Goal: Task Accomplishment & Management: Use online tool/utility

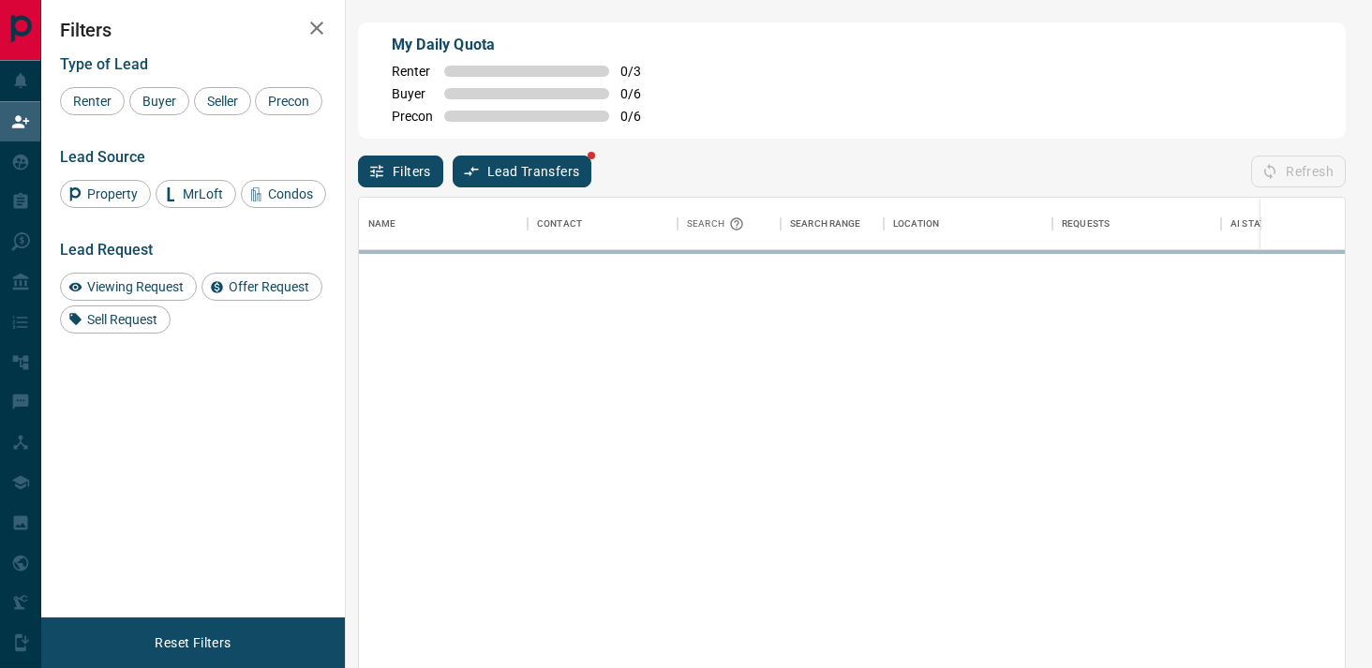
scroll to position [504, 986]
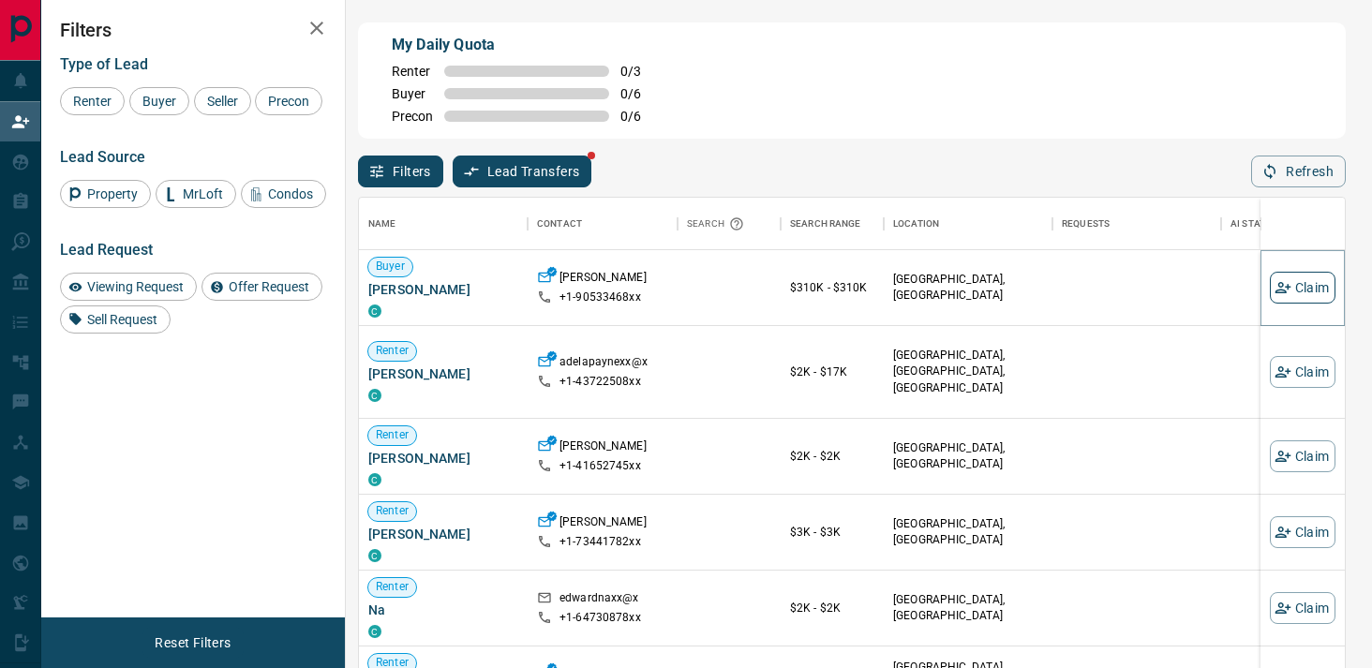
click at [1289, 282] on icon "button" at bounding box center [1282, 287] width 17 height 17
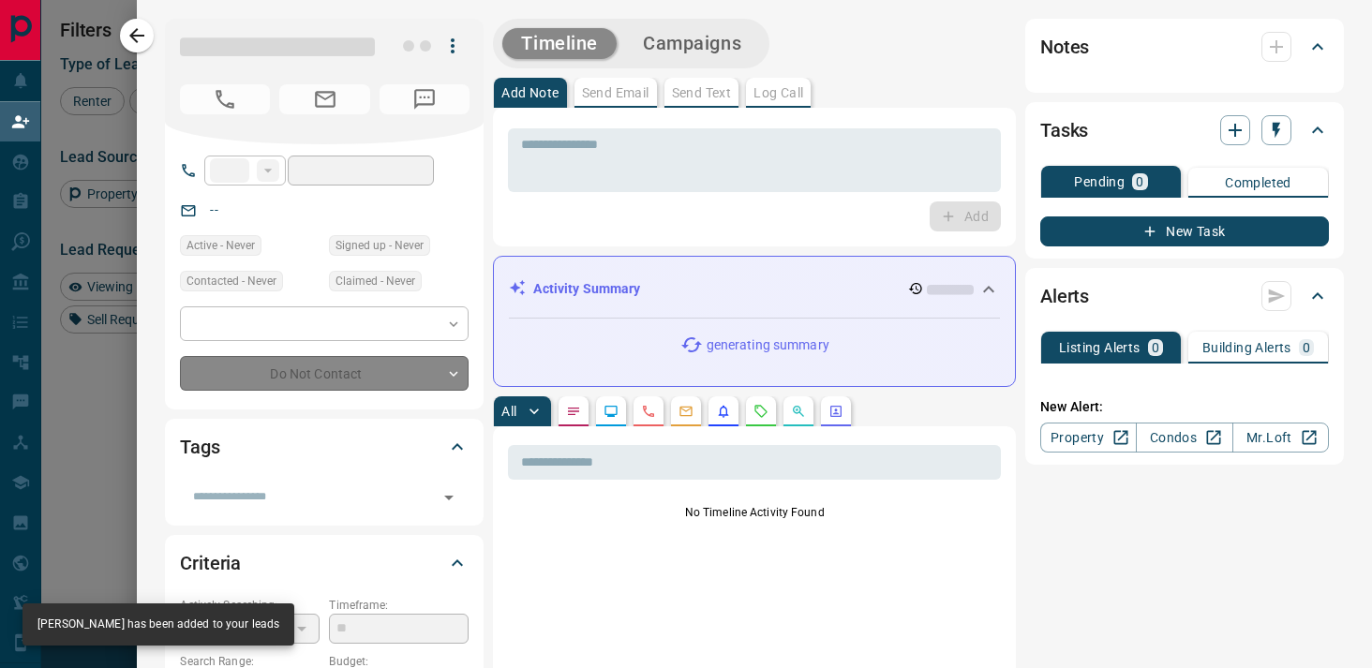
type input "**"
type input "**********"
type input "**"
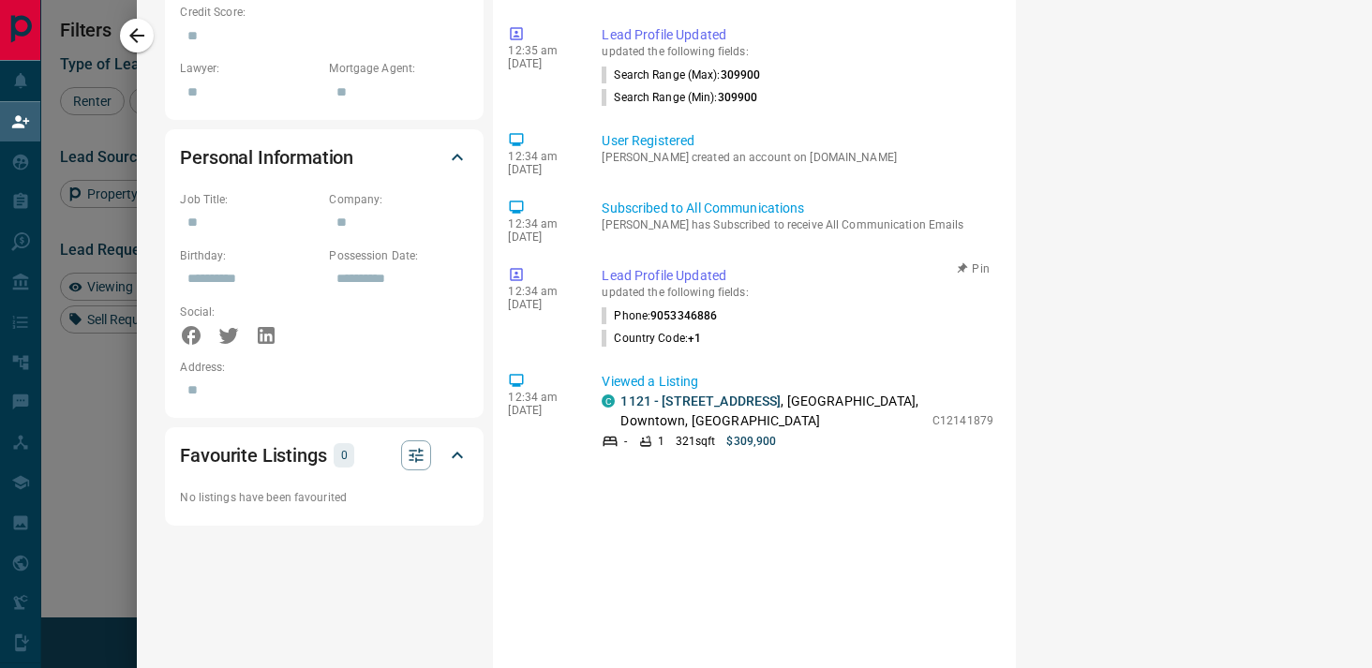
scroll to position [0, 0]
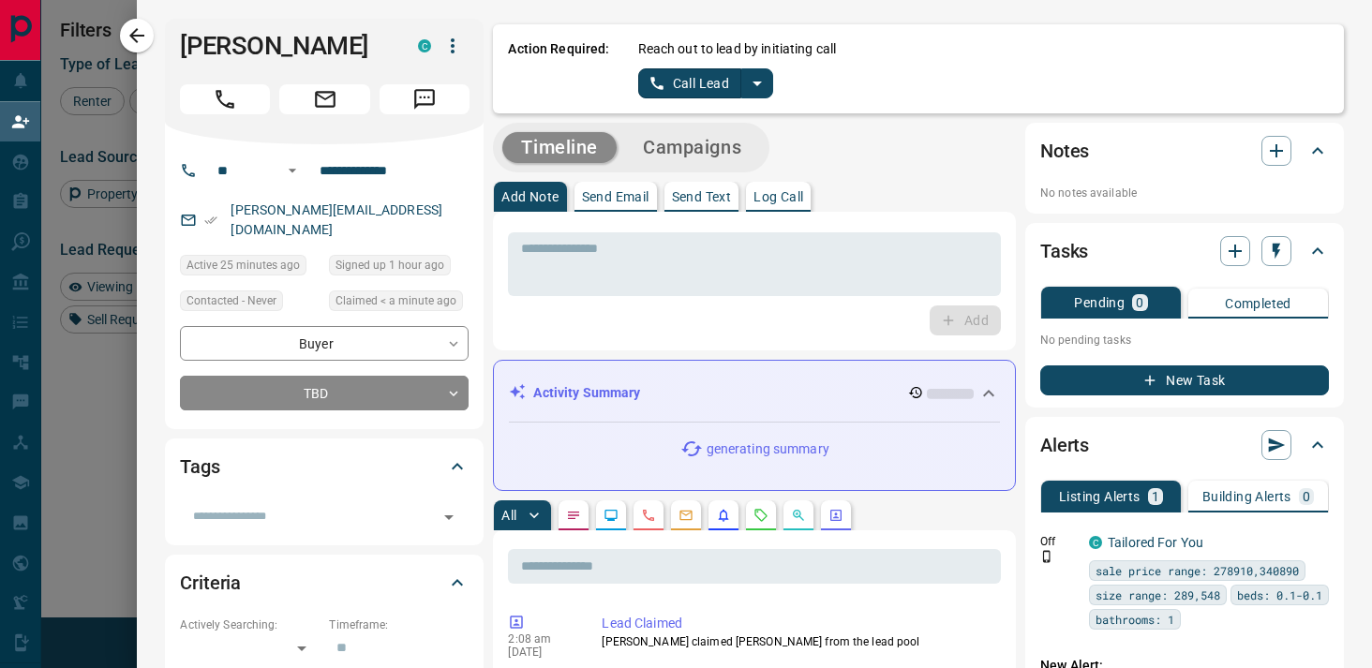
click at [763, 76] on icon "split button" at bounding box center [757, 83] width 22 height 22
click at [708, 136] on li "Log Manual Call" at bounding box center [704, 148] width 114 height 28
click at [707, 72] on button "Log Manual Call" at bounding box center [700, 83] width 124 height 30
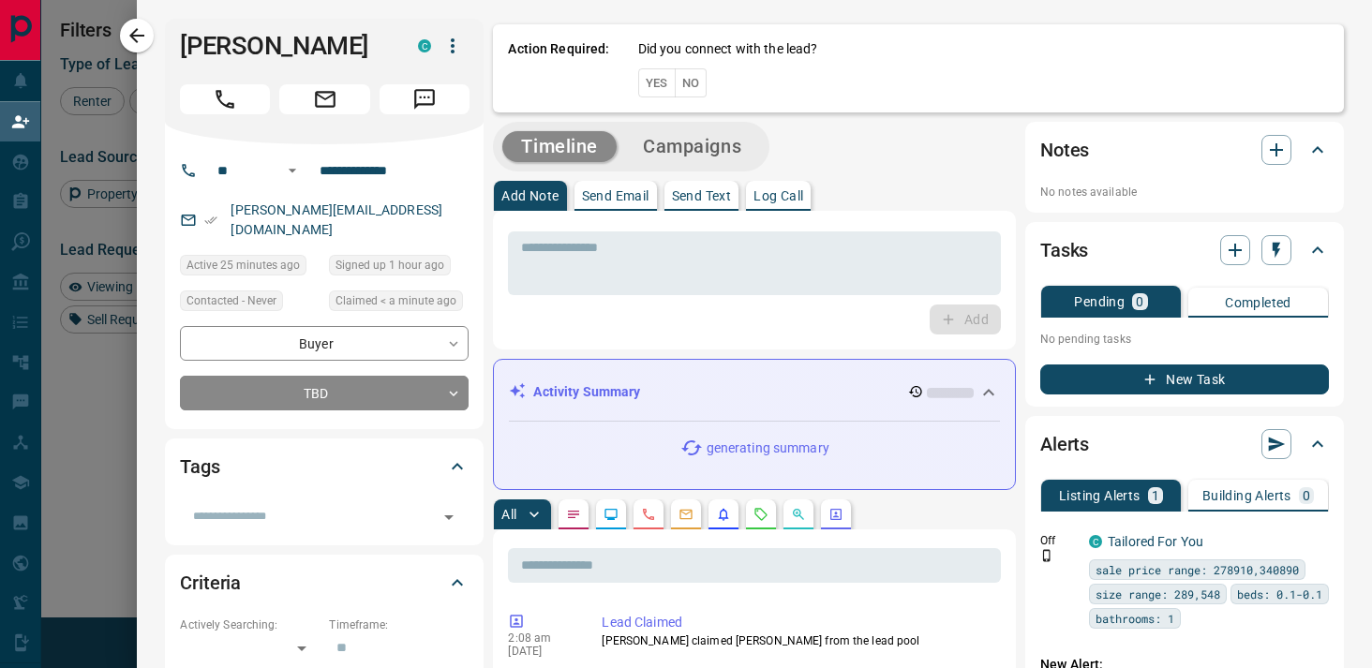
click at [662, 85] on button "Yes" at bounding box center [656, 82] width 37 height 29
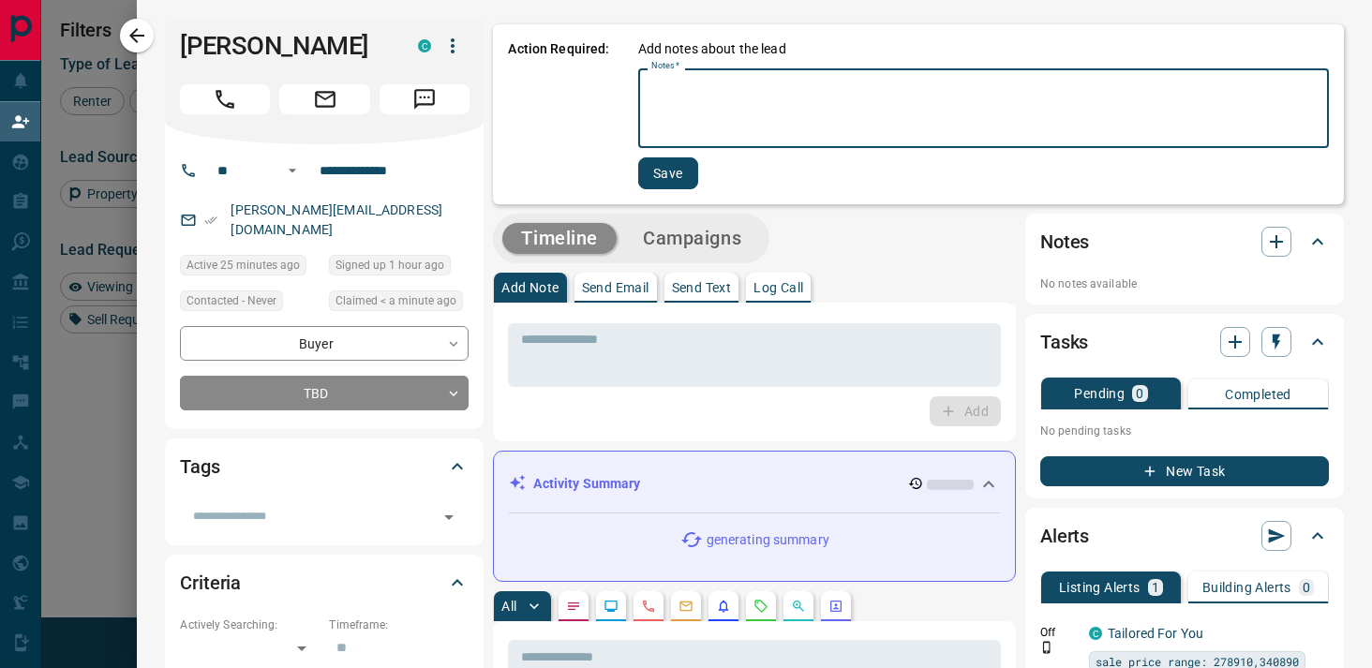
click at [708, 107] on textarea "Notes   *" at bounding box center [983, 109] width 664 height 64
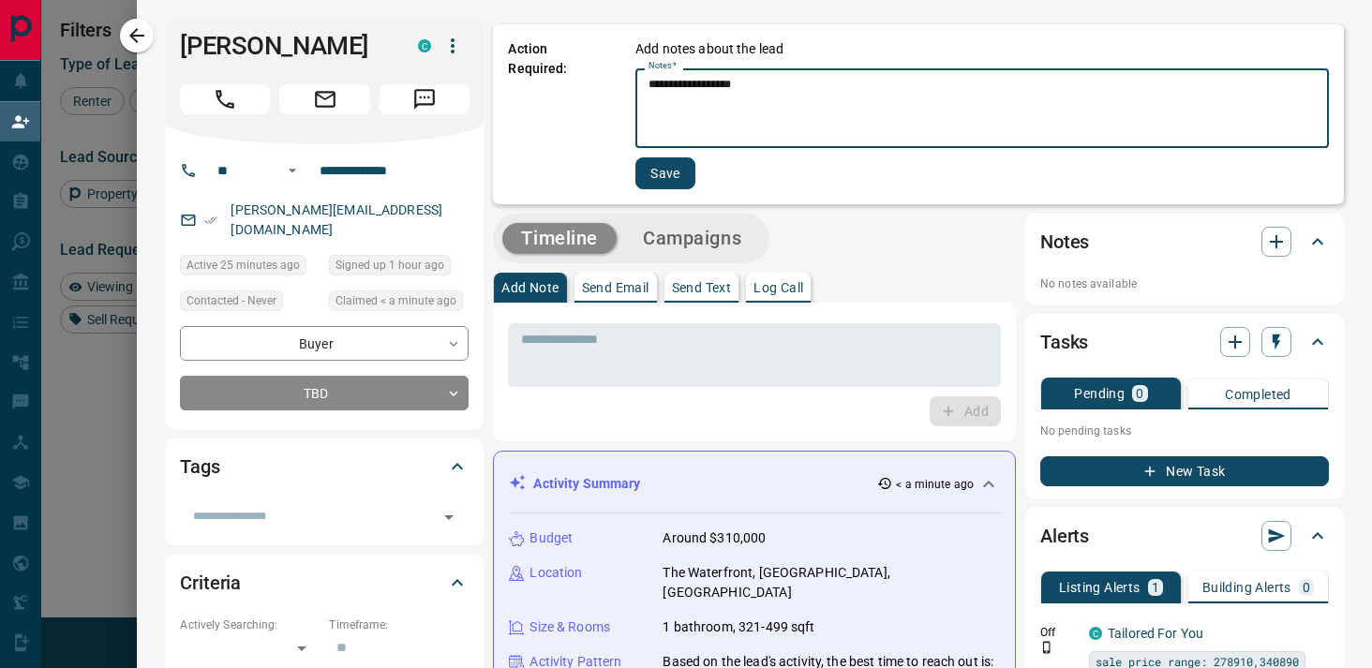
type textarea "**********"
click at [673, 170] on button "Save" at bounding box center [665, 173] width 60 height 32
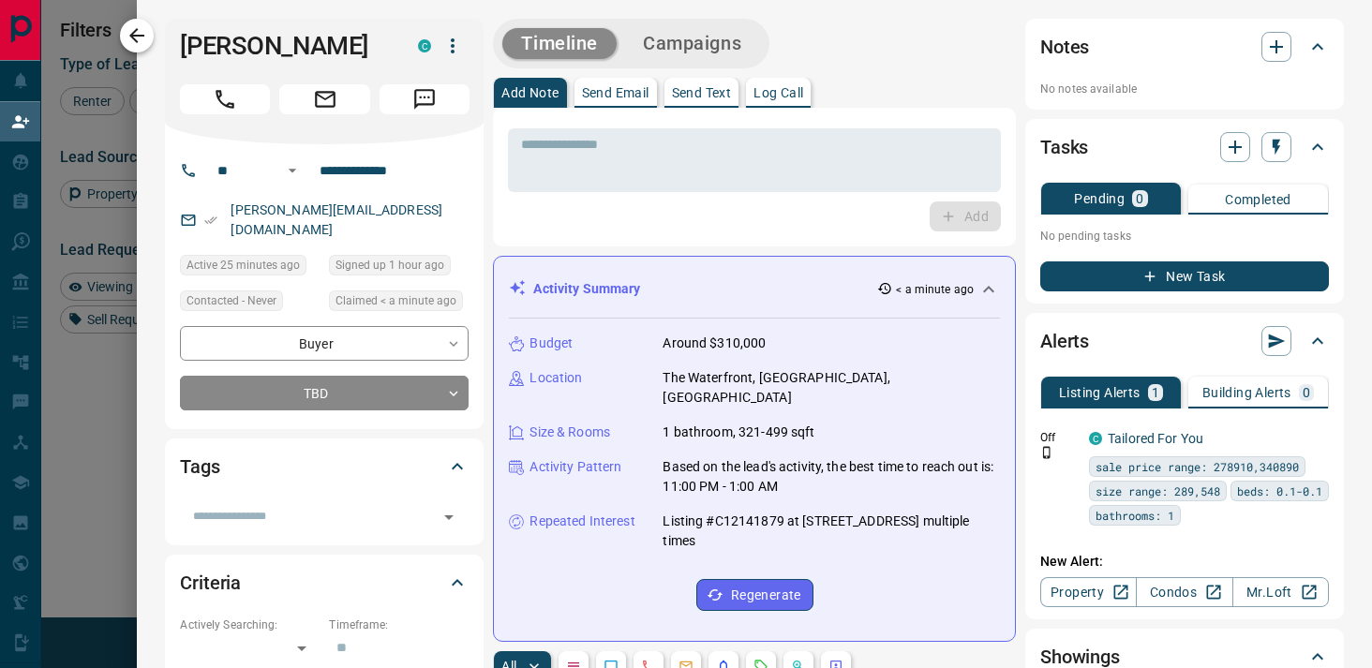
click at [150, 32] on button "button" at bounding box center [137, 36] width 34 height 34
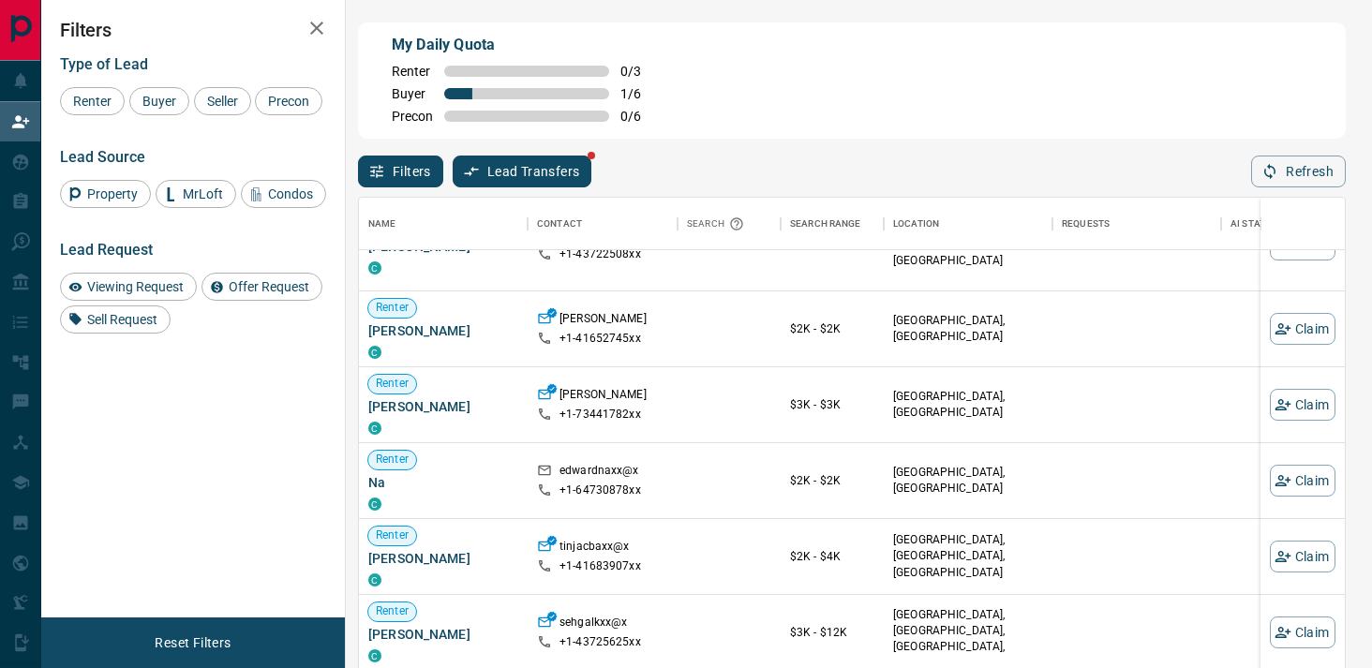
scroll to position [55, 0]
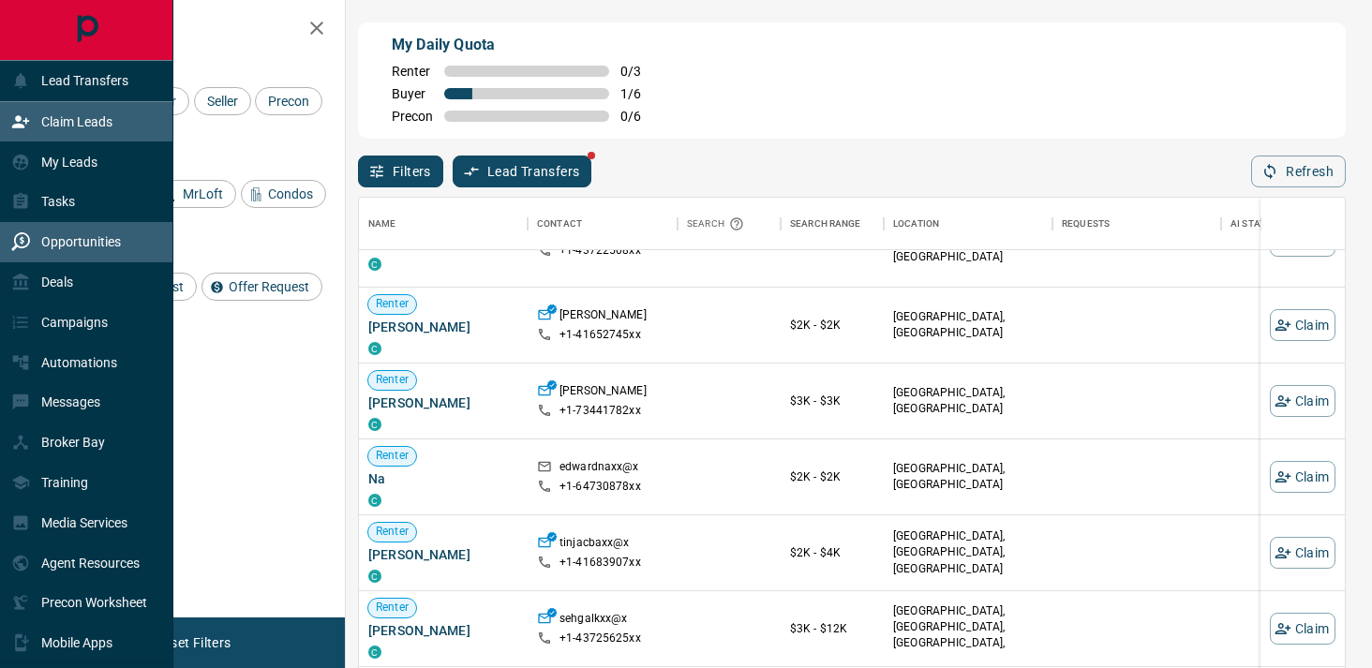
click at [69, 239] on p "Opportunities" at bounding box center [81, 241] width 80 height 15
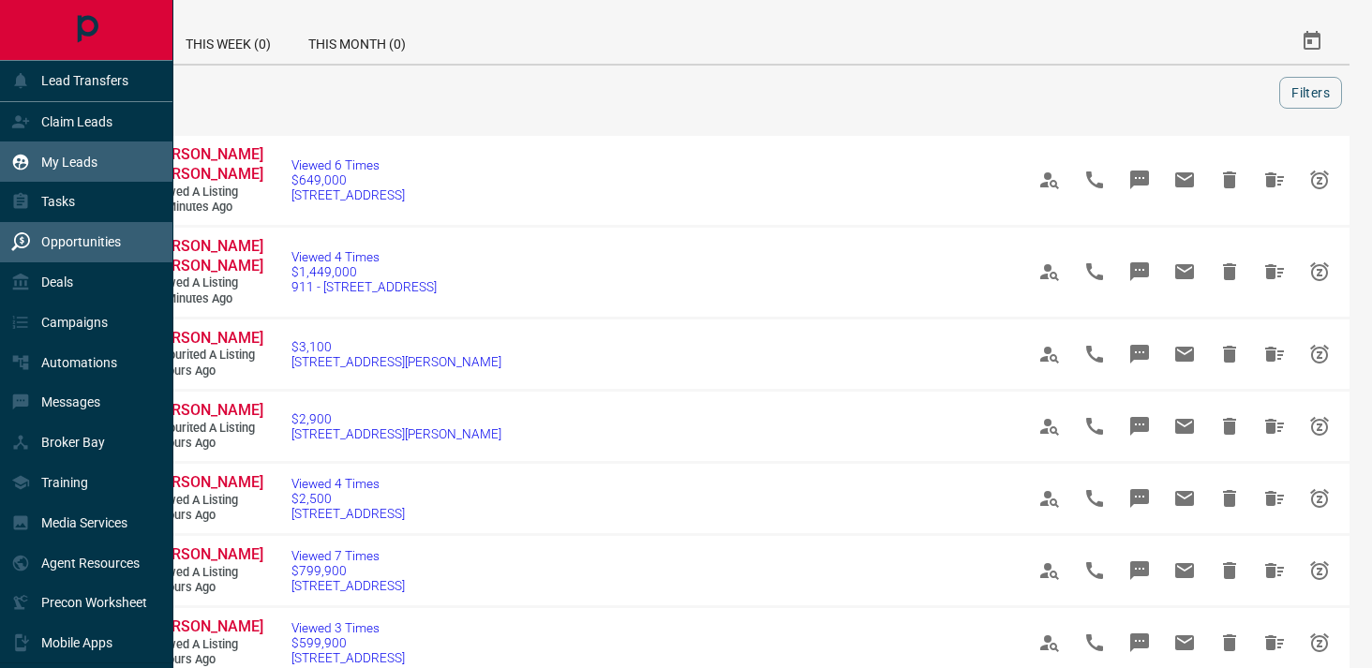
click at [62, 152] on div "My Leads" at bounding box center [54, 161] width 86 height 31
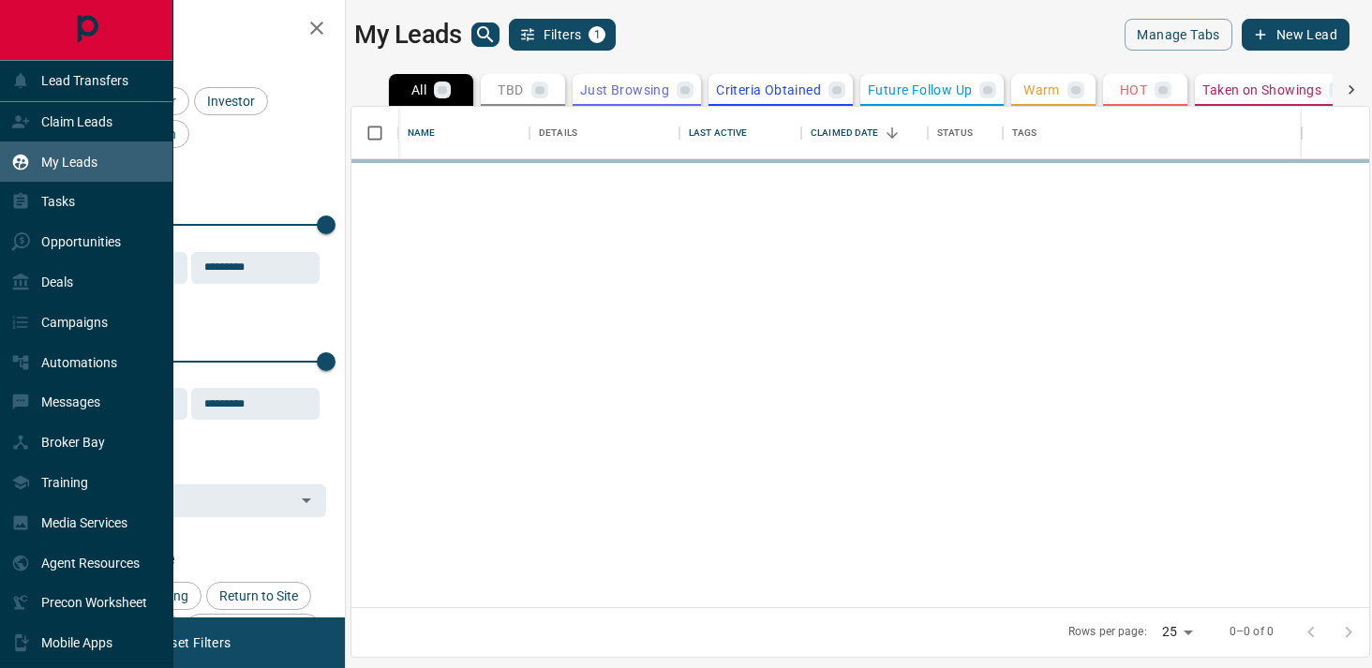
scroll to position [500, 1018]
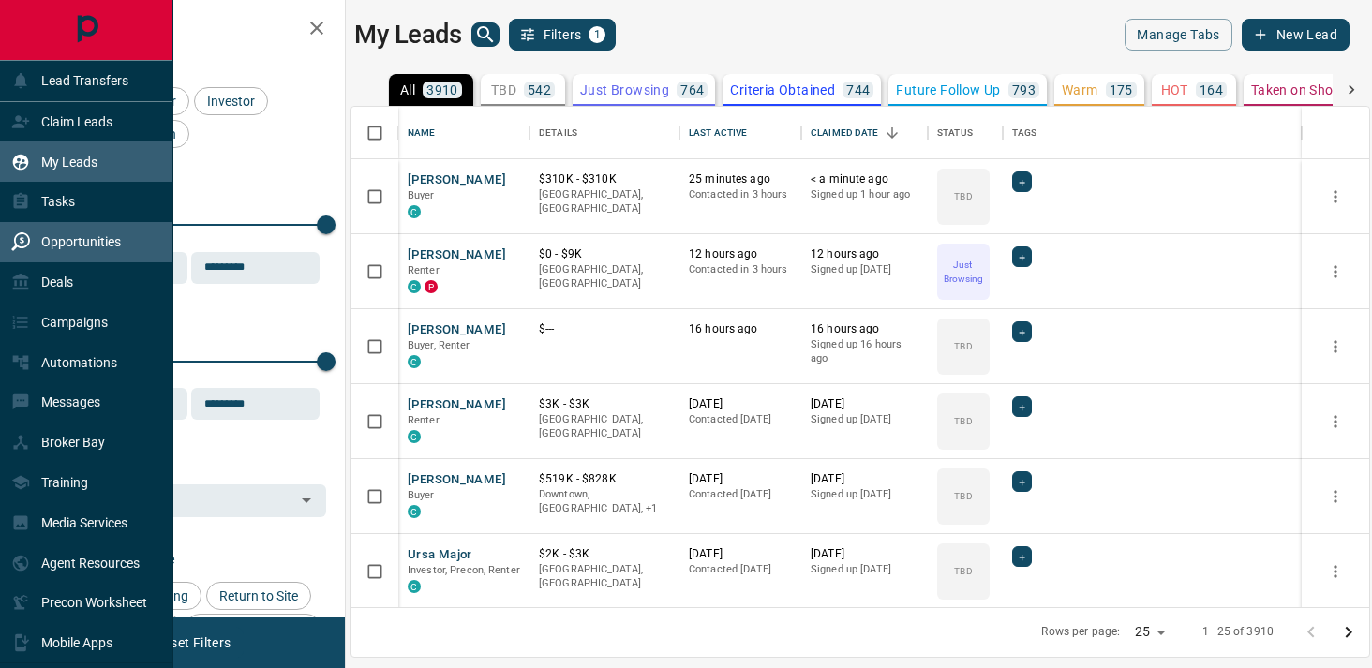
click at [91, 241] on p "Opportunities" at bounding box center [81, 241] width 80 height 15
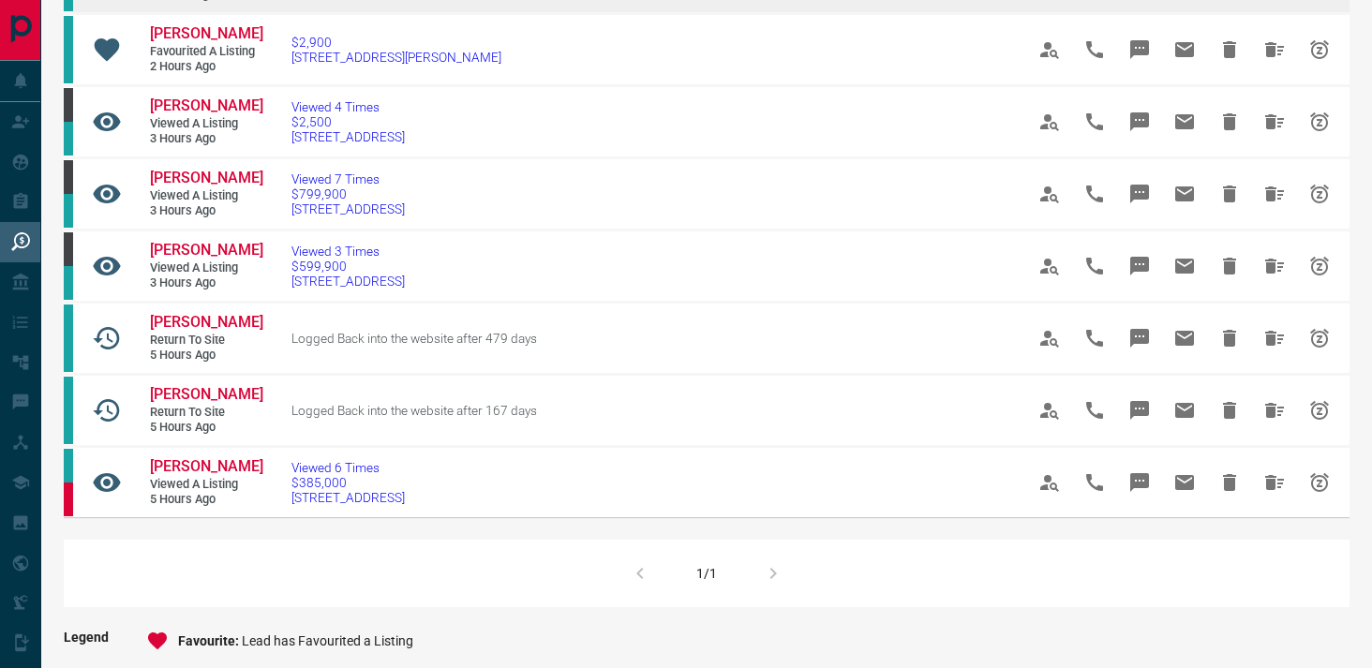
scroll to position [434, 0]
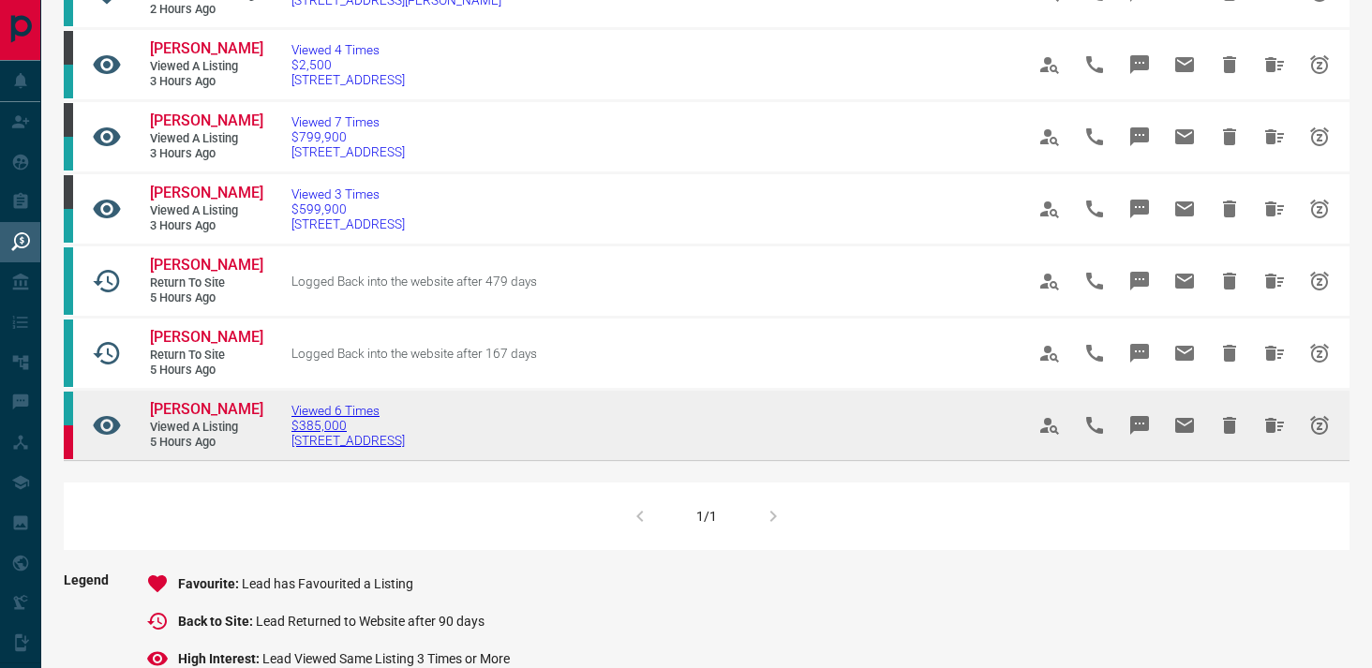
click at [351, 433] on span "[STREET_ADDRESS]" at bounding box center [347, 440] width 113 height 15
